Goal: Information Seeking & Learning: Learn about a topic

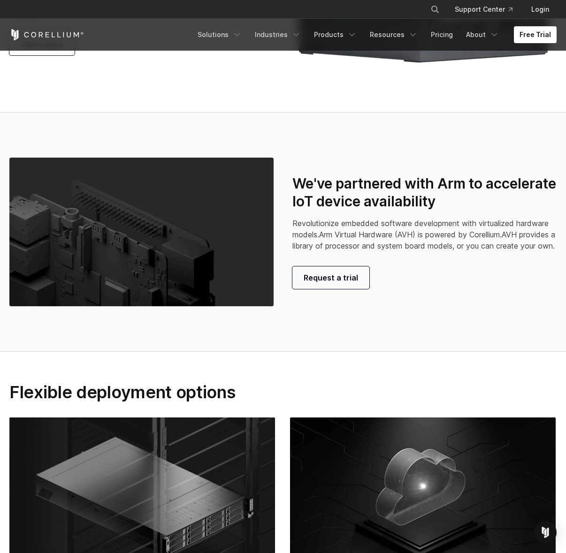
scroll to position [2082, 0]
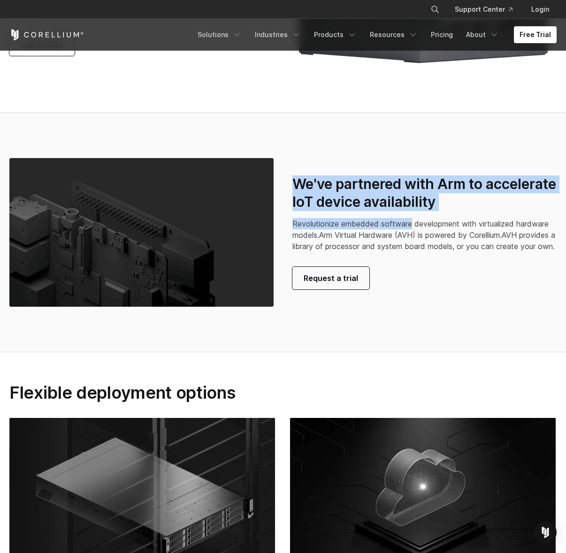
drag, startPoint x: 294, startPoint y: 197, endPoint x: 414, endPoint y: 244, distance: 128.8
click at [413, 240] on div "We've partnered with Arm to accelerate IoT device availability Revolutionize em…" at bounding box center [424, 232] width 264 height 114
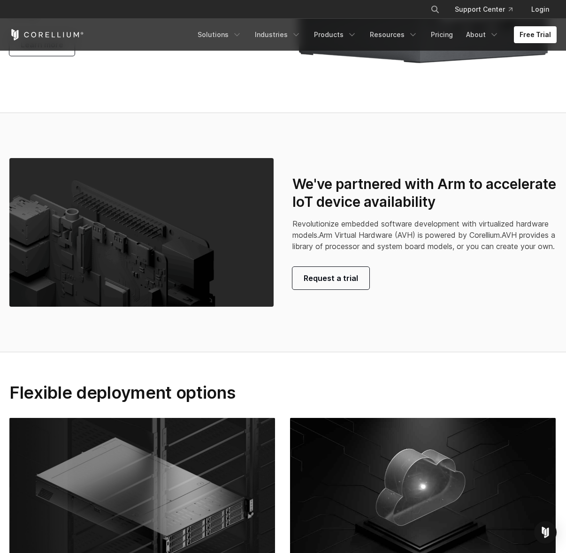
click at [414, 244] on p "Revolutionize embedded software development with virtualized hardware models. A…" at bounding box center [424, 235] width 264 height 34
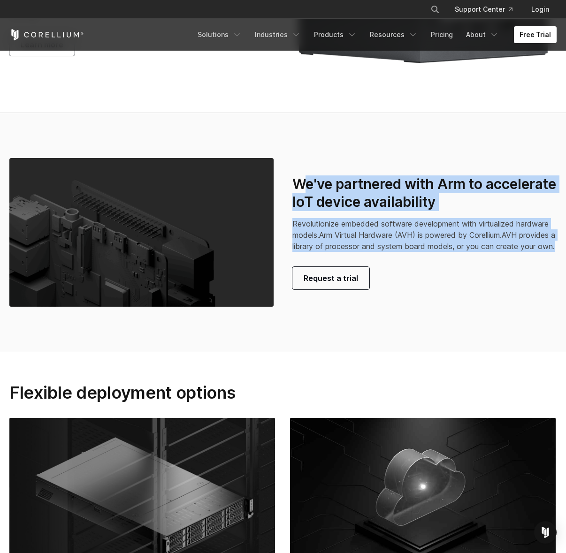
drag, startPoint x: 347, startPoint y: 261, endPoint x: 305, endPoint y: 198, distance: 75.5
click at [305, 198] on div "We've partnered with Arm to accelerate IoT device availability Revolutionize em…" at bounding box center [424, 232] width 264 height 114
click at [305, 198] on h3 "We've partnered with Arm to accelerate IoT device availability" at bounding box center [424, 192] width 264 height 35
drag, startPoint x: 293, startPoint y: 197, endPoint x: 402, endPoint y: 293, distance: 144.9
click at [402, 289] on div "We've partnered with Arm to accelerate IoT device availability Revolutionize em…" at bounding box center [424, 232] width 264 height 114
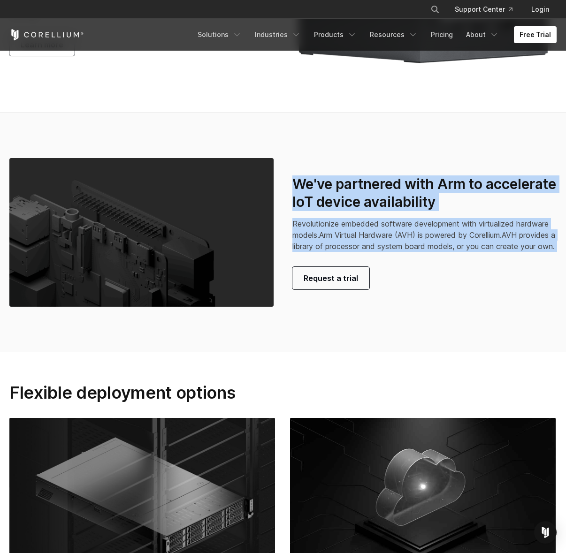
click at [407, 251] on span "AVH provides a library of processor and system board models, or you can create …" at bounding box center [423, 240] width 263 height 21
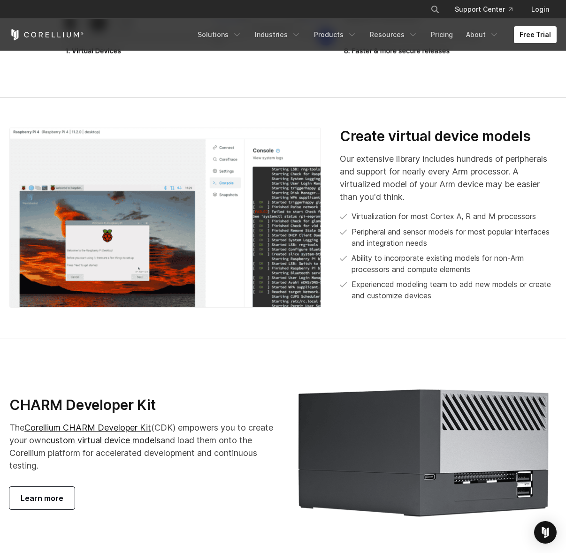
scroll to position [1804, 0]
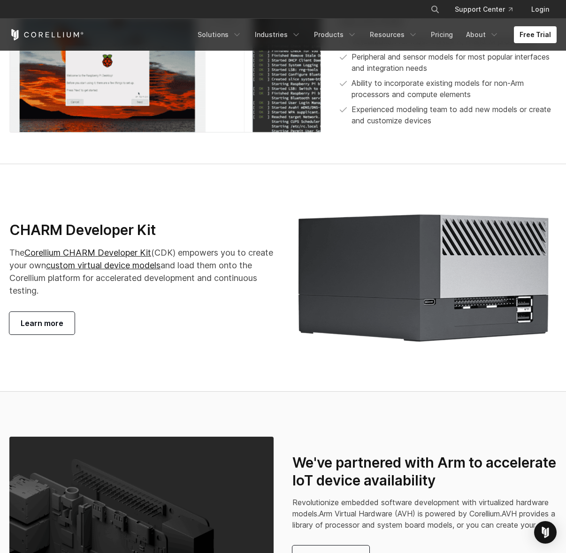
drag, startPoint x: 23, startPoint y: 244, endPoint x: 194, endPoint y: 312, distance: 184.0
click at [194, 312] on div "CHARM Developer Kit The Corellium CHARM Developer Kit (CDK) empowers you to cre…" at bounding box center [141, 278] width 264 height 114
click at [195, 297] on p "The Corellium CHARM Developer Kit (CDK) empowers you to create your own custom …" at bounding box center [141, 271] width 264 height 51
drag, startPoint x: 152, startPoint y: 301, endPoint x: 28, endPoint y: 245, distance: 135.9
click at [28, 245] on div "CHARM Developer Kit The Corellium CHARM Developer Kit (CDK) empowers you to cre…" at bounding box center [141, 278] width 264 height 114
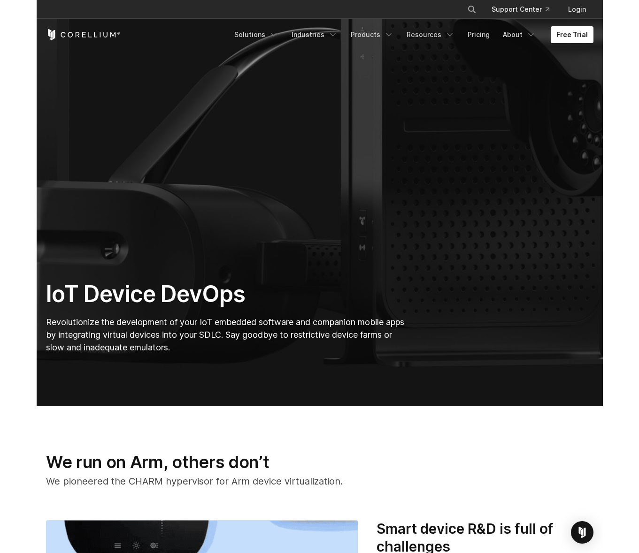
scroll to position [0, 0]
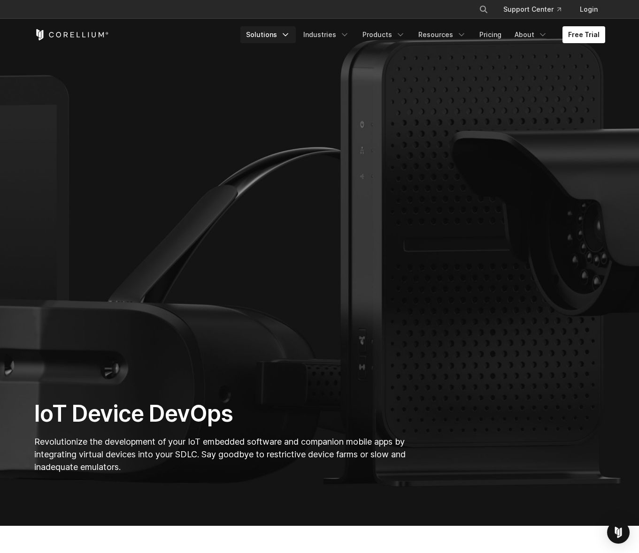
click at [290, 31] on icon "Navigation Menu" at bounding box center [285, 34] width 9 height 9
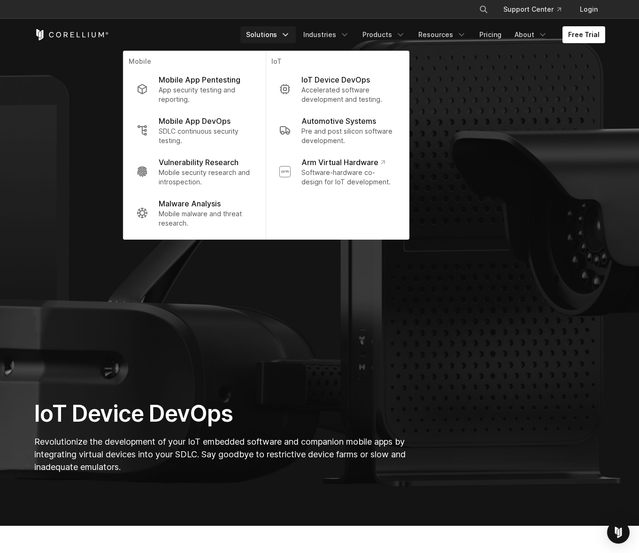
click at [541, 84] on section "IoT Device DevOps Revolutionize the development of your IoT embedded software a…" at bounding box center [319, 262] width 639 height 525
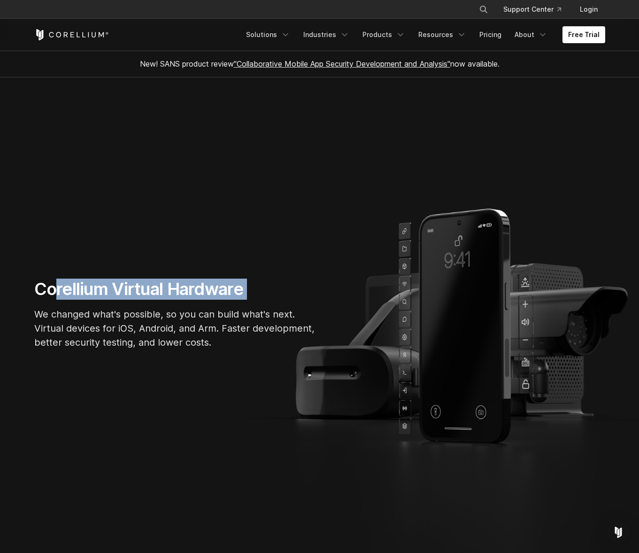
drag, startPoint x: 55, startPoint y: 287, endPoint x: 185, endPoint y: 322, distance: 135.1
click at [181, 320] on div "Corellium Virtual Hardware We changed what's possible, so you can build what's …" at bounding box center [175, 318] width 300 height 78
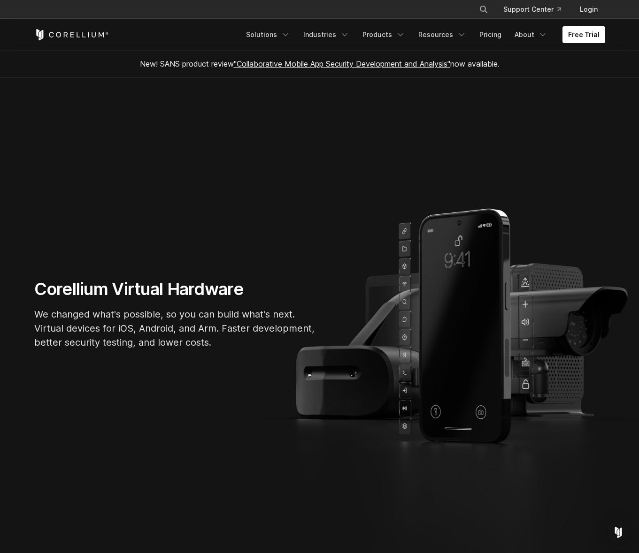
click at [185, 322] on p "We changed what's possible, so you can build what's next. Virtual devices for i…" at bounding box center [175, 328] width 282 height 42
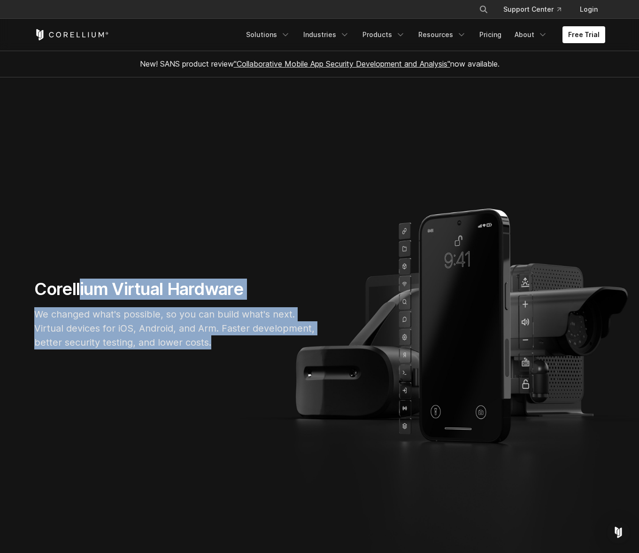
drag, startPoint x: 210, startPoint y: 346, endPoint x: 82, endPoint y: 284, distance: 142.7
click at [82, 284] on div "Corellium Virtual Hardware We changed what's possible, so you can build what's …" at bounding box center [175, 318] width 300 height 78
click at [82, 284] on h1 "Corellium Virtual Hardware" at bounding box center [175, 289] width 282 height 21
